Goal: Connect with others: Connect with others

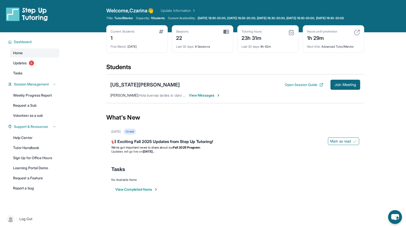
click at [196, 98] on span "View Messages" at bounding box center [204, 95] width 31 height 5
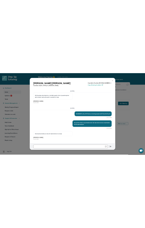
scroll to position [4112, 0]
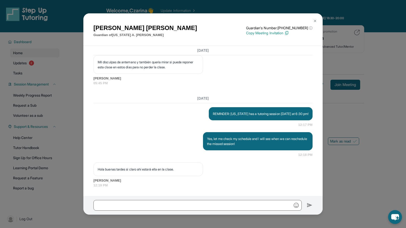
click at [316, 21] on img at bounding box center [315, 21] width 4 height 4
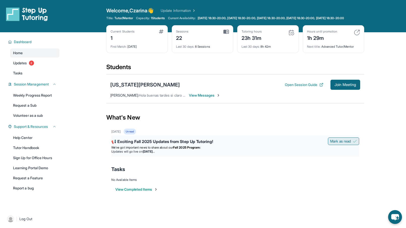
click at [336, 144] on span "Mark as read" at bounding box center [340, 140] width 21 height 5
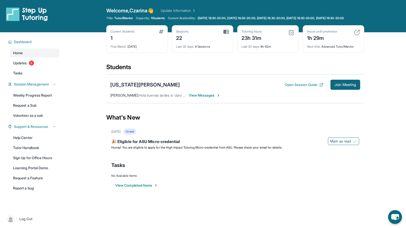
click at [237, 119] on div "What's New" at bounding box center [235, 117] width 258 height 22
click at [162, 33] on img at bounding box center [161, 31] width 5 height 4
click at [134, 85] on div "[US_STATE][PERSON_NAME] Open Session Guide Join Meeting" at bounding box center [235, 85] width 250 height 10
click at [134, 88] on div "[US_STATE][PERSON_NAME]" at bounding box center [144, 84] width 69 height 7
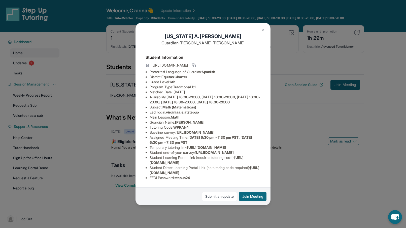
click at [127, 90] on div "[US_STATE][PERSON_NAME] Guardian: [PERSON_NAME] Student Information [URL][DOMAI…" at bounding box center [203, 114] width 406 height 228
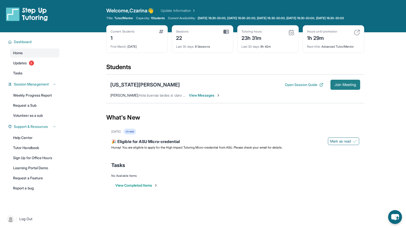
click at [345, 86] on span "Join Meeting" at bounding box center [345, 84] width 22 height 3
